Goal: Share content

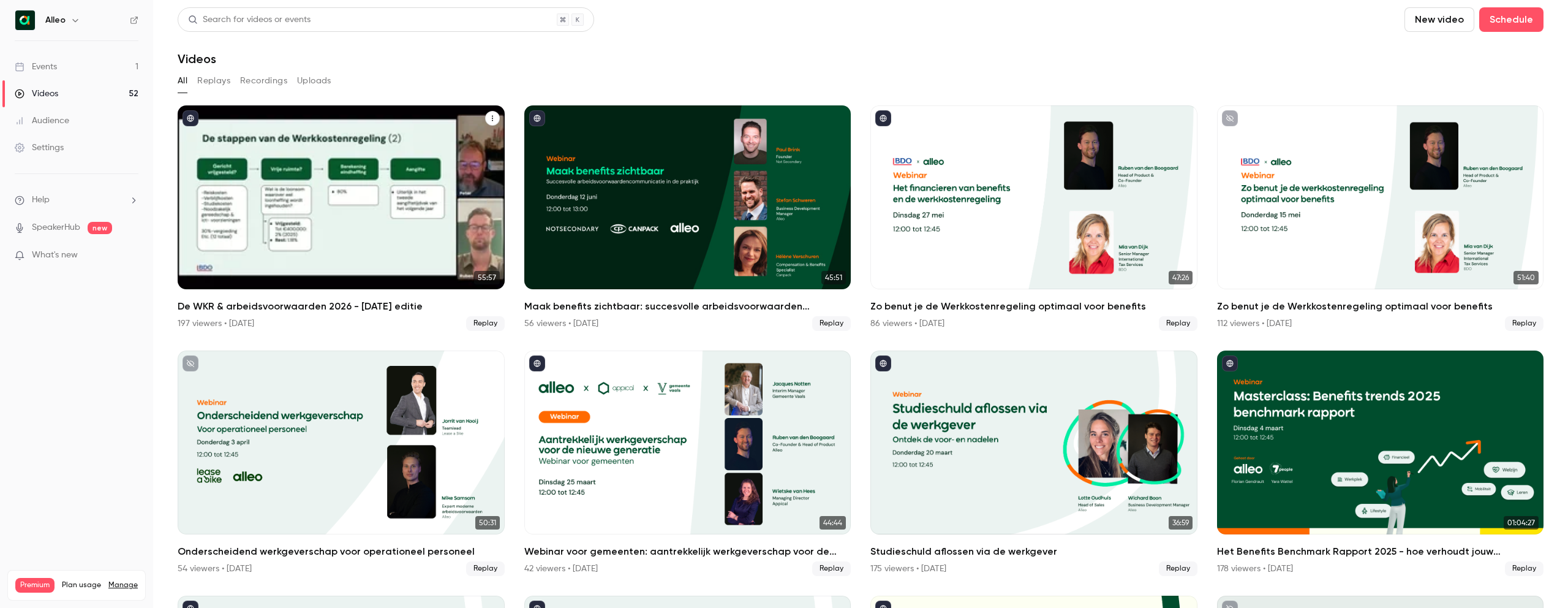
click at [295, 303] on h2 "De WKR & arbeidsvoorwaarden 2026 - [DATE] editie" at bounding box center [341, 306] width 327 height 15
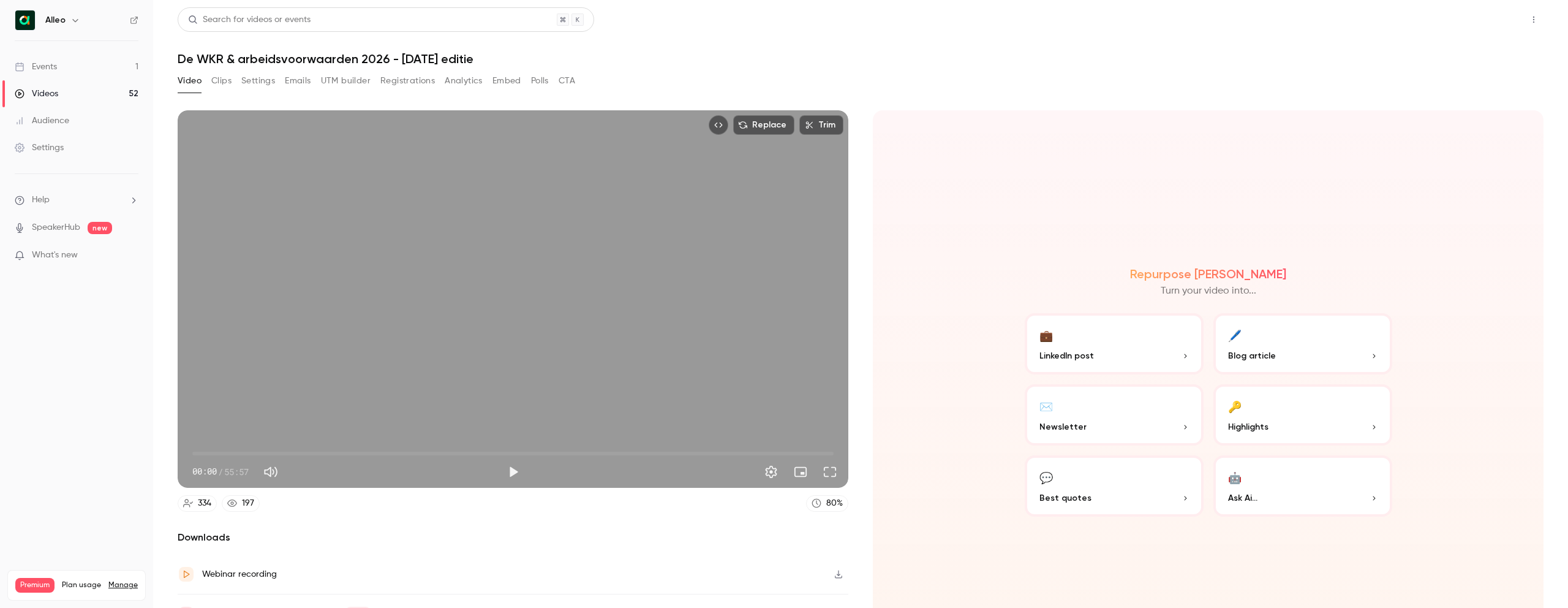
click at [1490, 21] on button "Share" at bounding box center [1490, 19] width 48 height 25
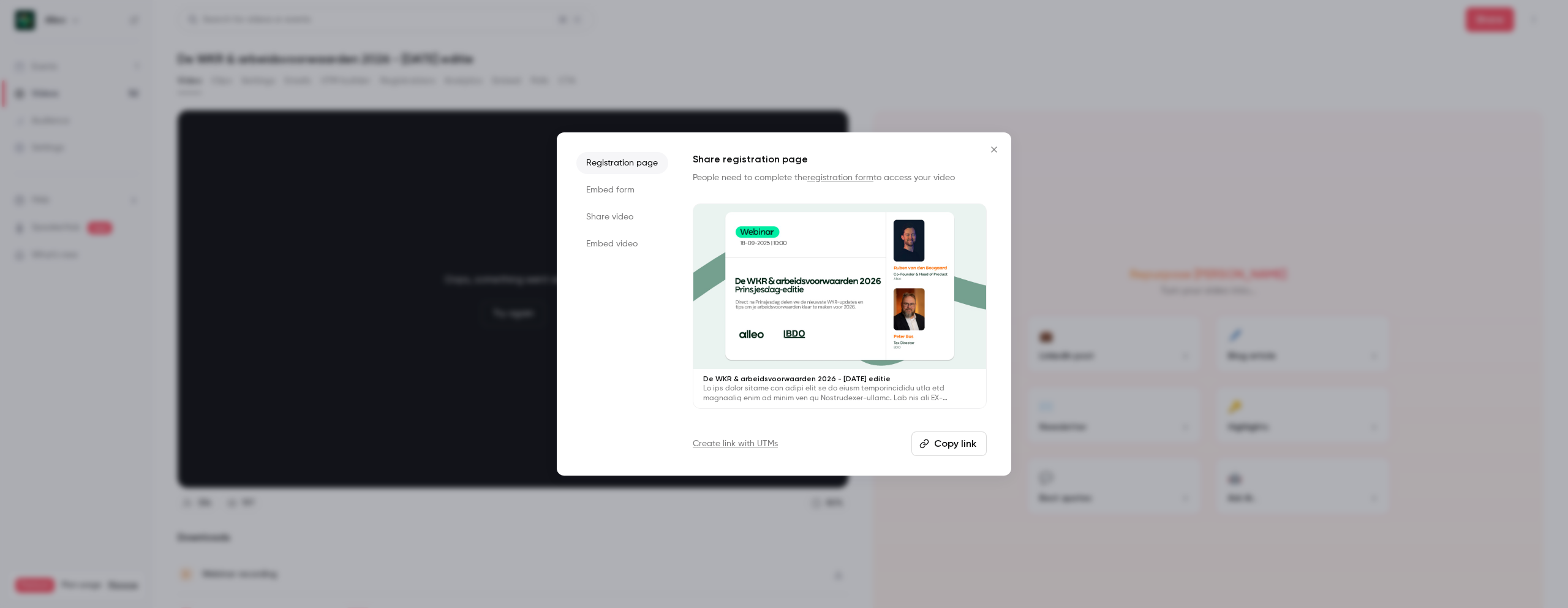
click at [967, 444] on button "Copy link" at bounding box center [949, 443] width 76 height 25
